Goal: Find specific page/section: Find specific page/section

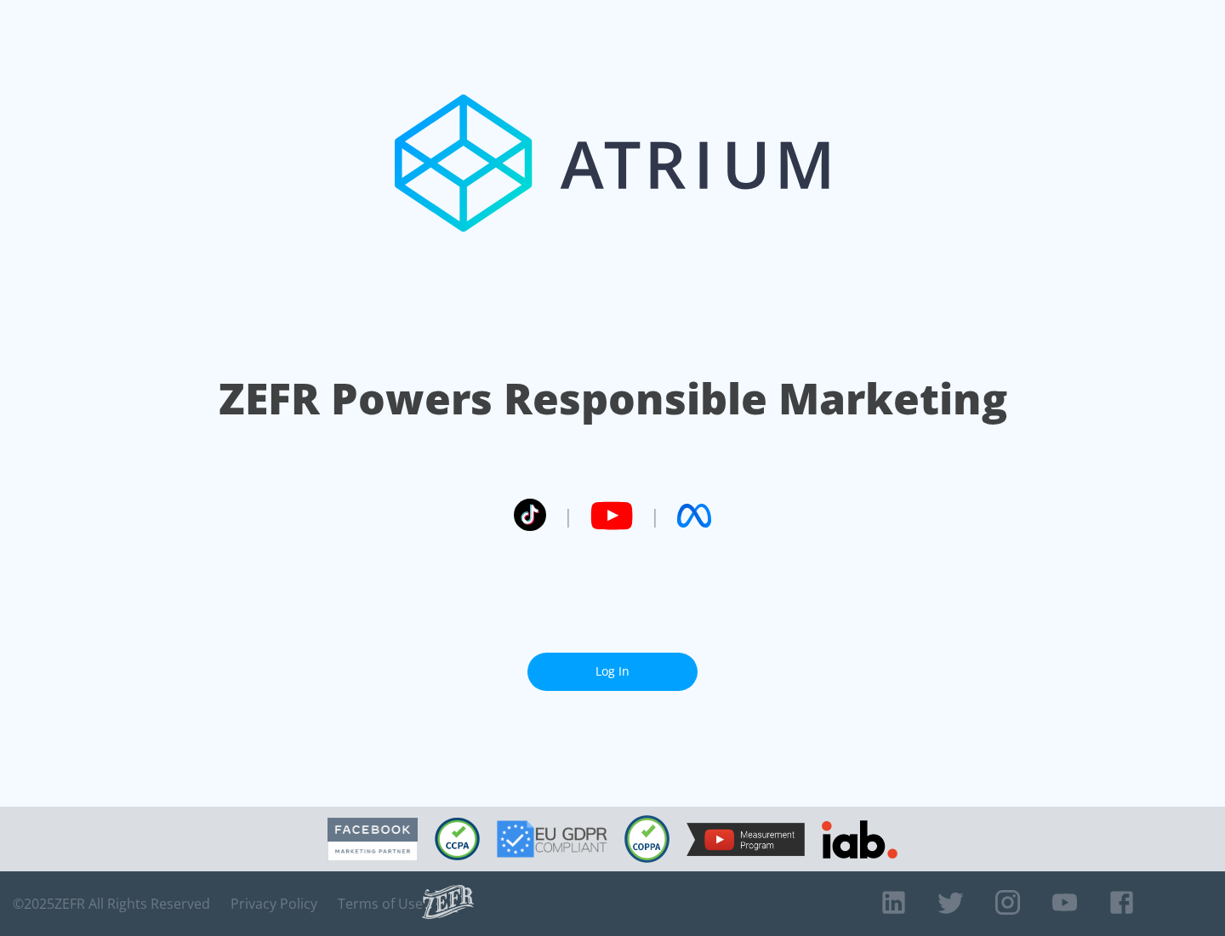
click at [612, 664] on link "Log In" at bounding box center [612, 671] width 170 height 38
